Goal: Task Accomplishment & Management: Manage account settings

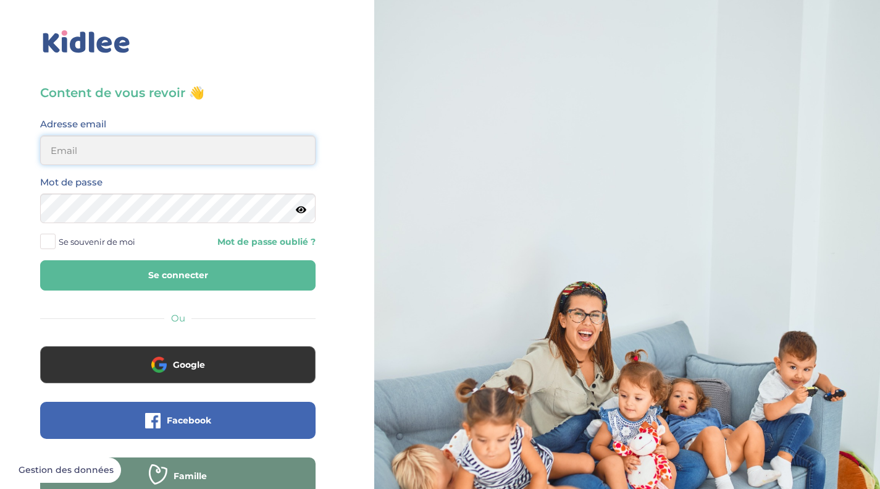
click at [210, 152] on input "email" at bounding box center [177, 150] width 275 height 30
type input "[PERSON_NAME][EMAIL_ADDRESS][DOMAIN_NAME]"
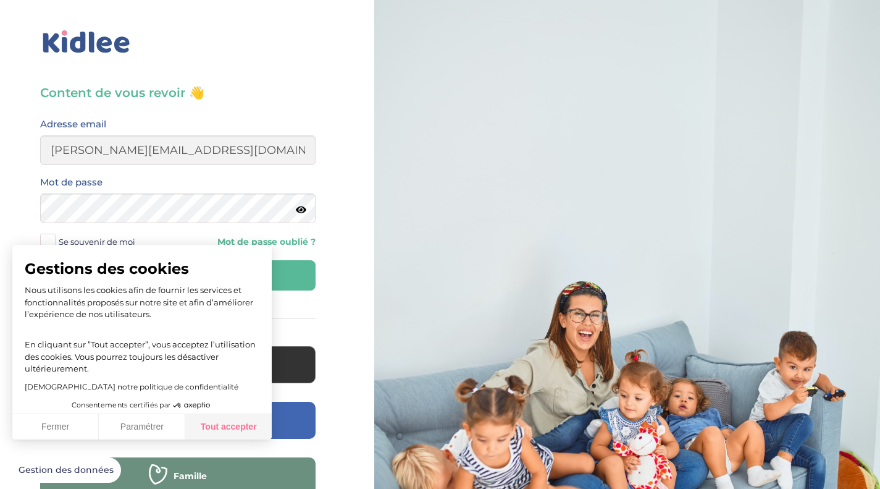
click at [243, 426] on button "Tout accepter" at bounding box center [228, 427] width 86 height 26
checkbox input "true"
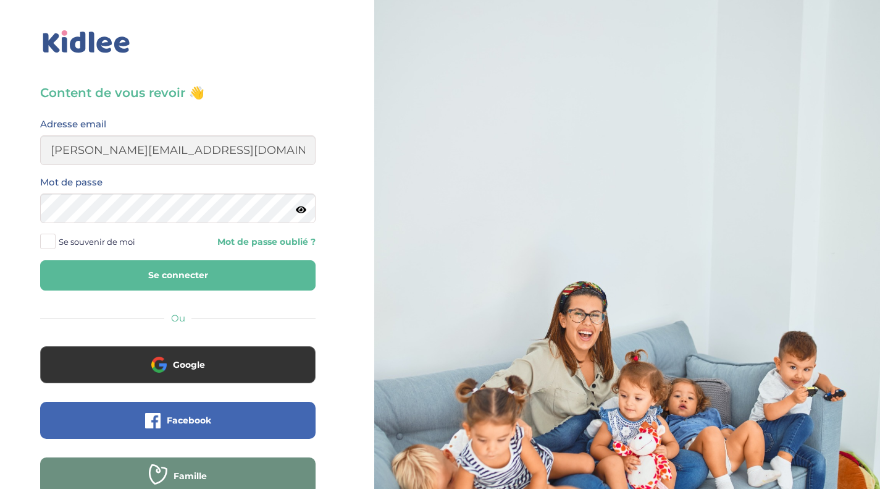
click at [303, 211] on icon at bounding box center [301, 209] width 11 height 9
click at [48, 240] on span at bounding box center [47, 240] width 15 height 15
click at [0, 0] on input "Se souvenir de moi" at bounding box center [0, 0] width 0 height 0
click at [151, 279] on button "Se connecter" at bounding box center [177, 275] width 275 height 30
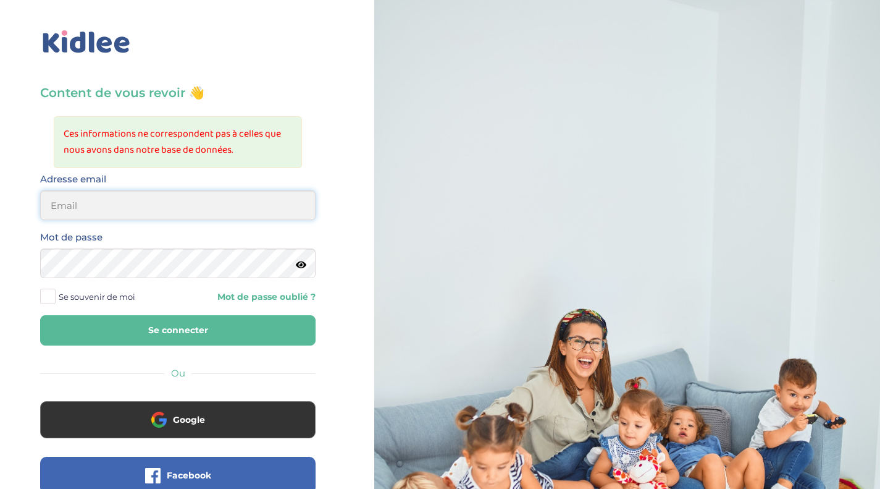
click at [141, 204] on input "email" at bounding box center [177, 205] width 275 height 30
type input "[PERSON_NAME][EMAIL_ADDRESS][DOMAIN_NAME]"
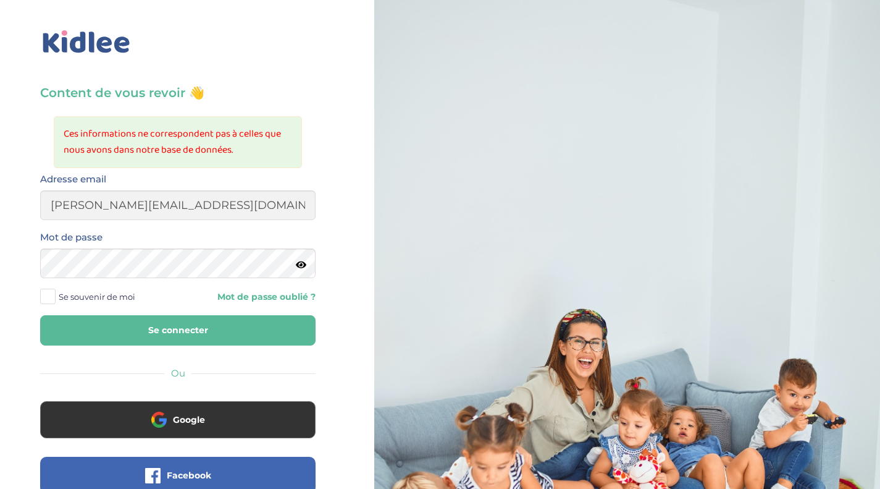
click at [45, 298] on span at bounding box center [47, 295] width 15 height 15
click at [0, 0] on input "Se souvenir de moi" at bounding box center [0, 0] width 0 height 0
click at [177, 338] on button "Se connecter" at bounding box center [177, 330] width 275 height 30
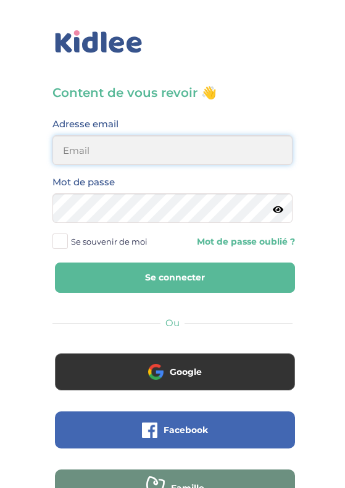
click at [217, 143] on input "email" at bounding box center [173, 150] width 240 height 30
type input "[PERSON_NAME][EMAIL_ADDRESS][DOMAIN_NAME]"
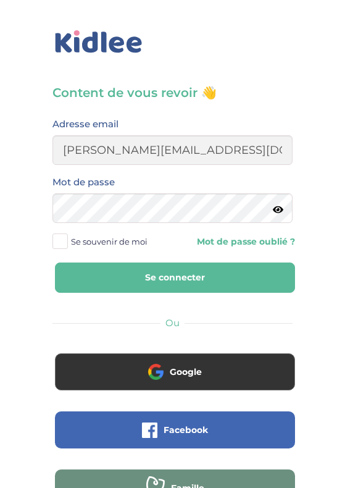
click at [63, 188] on span at bounding box center [60, 240] width 15 height 15
click at [0, 0] on input "Se souvenir de moi" at bounding box center [0, 0] width 0 height 0
click at [119, 188] on button "Se connecter" at bounding box center [175, 278] width 240 height 30
